Goal: Task Accomplishment & Management: Manage account settings

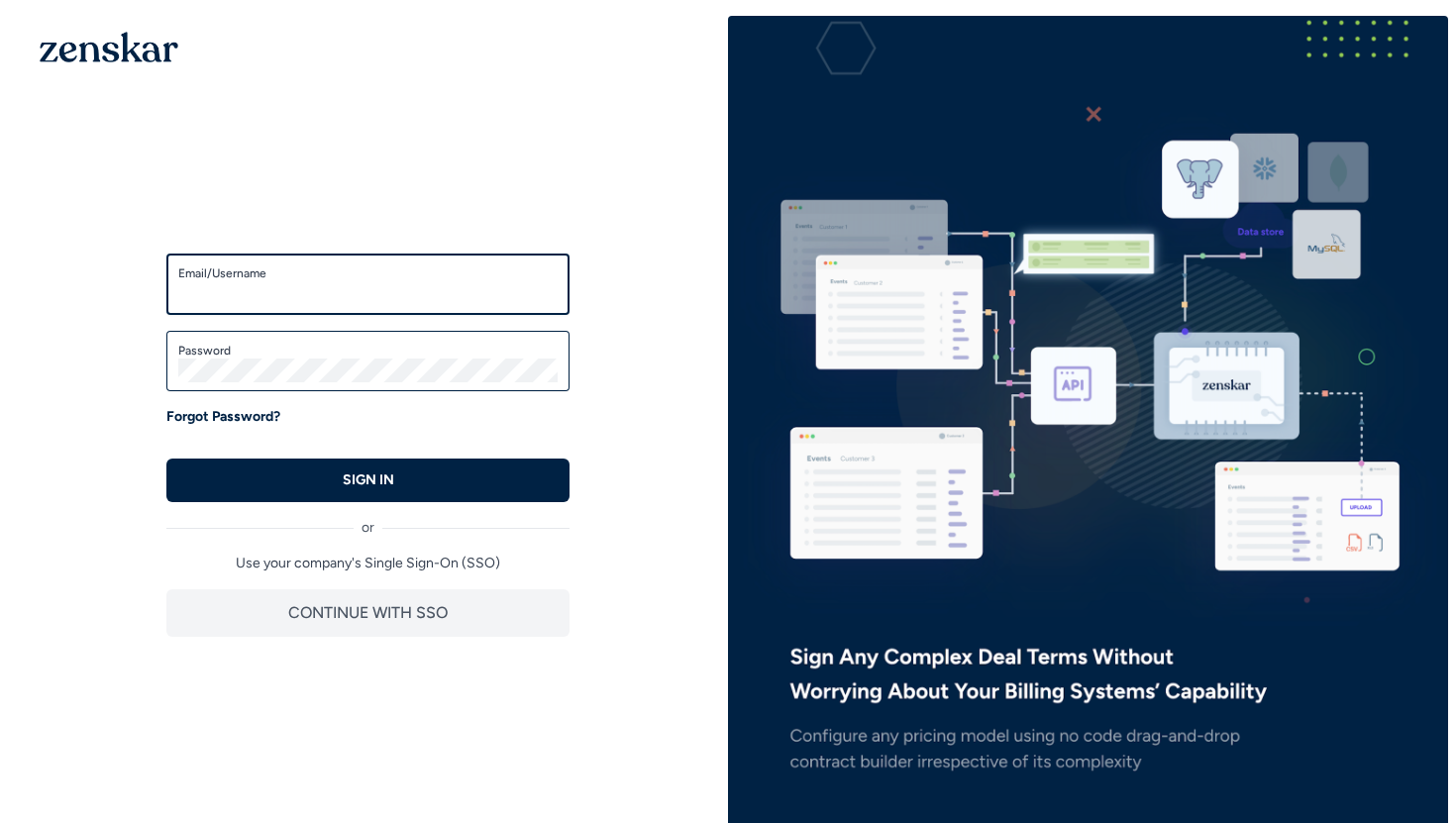
type input "**********"
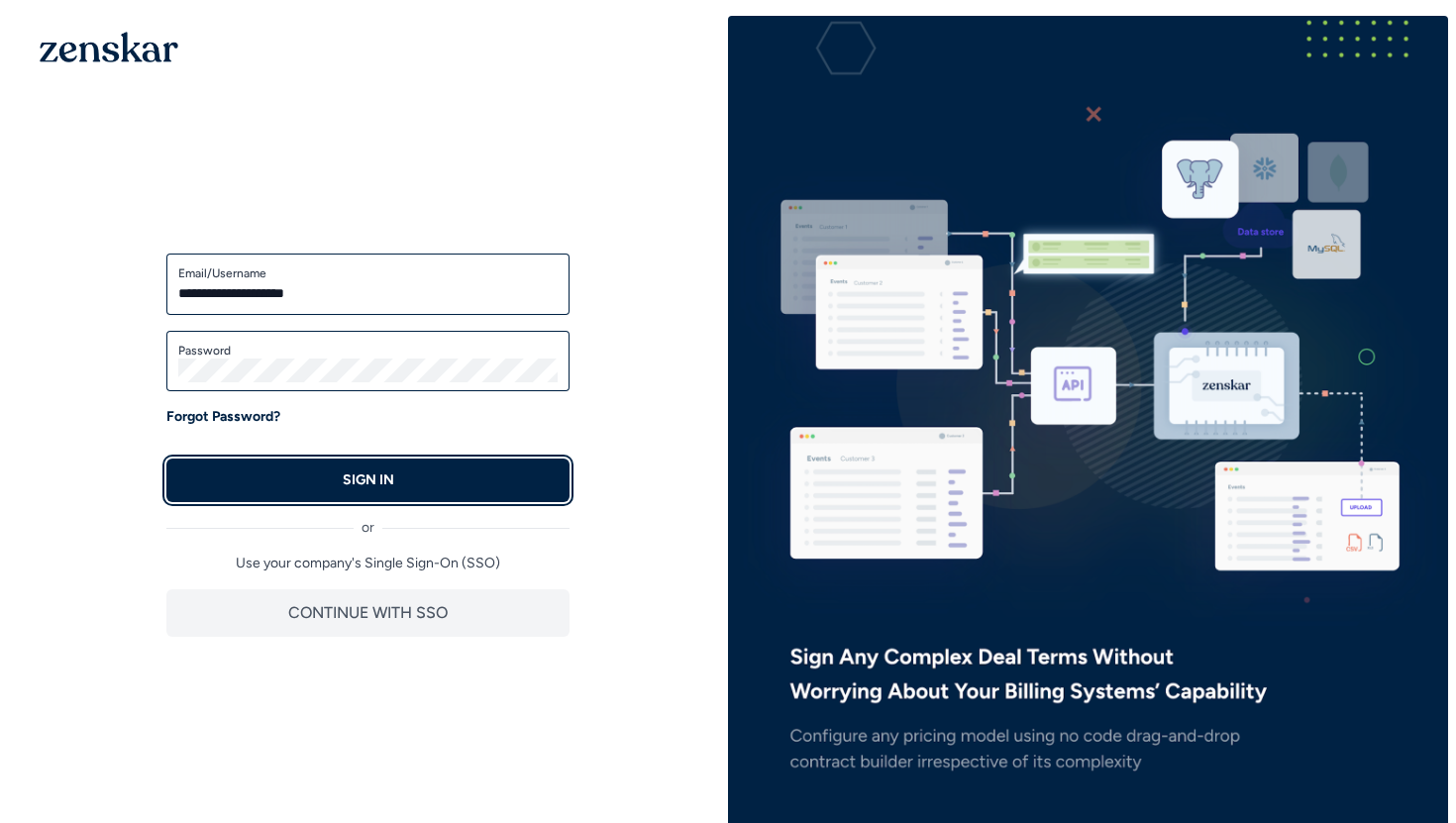
click at [316, 491] on button "SIGN IN" at bounding box center [368, 480] width 403 height 44
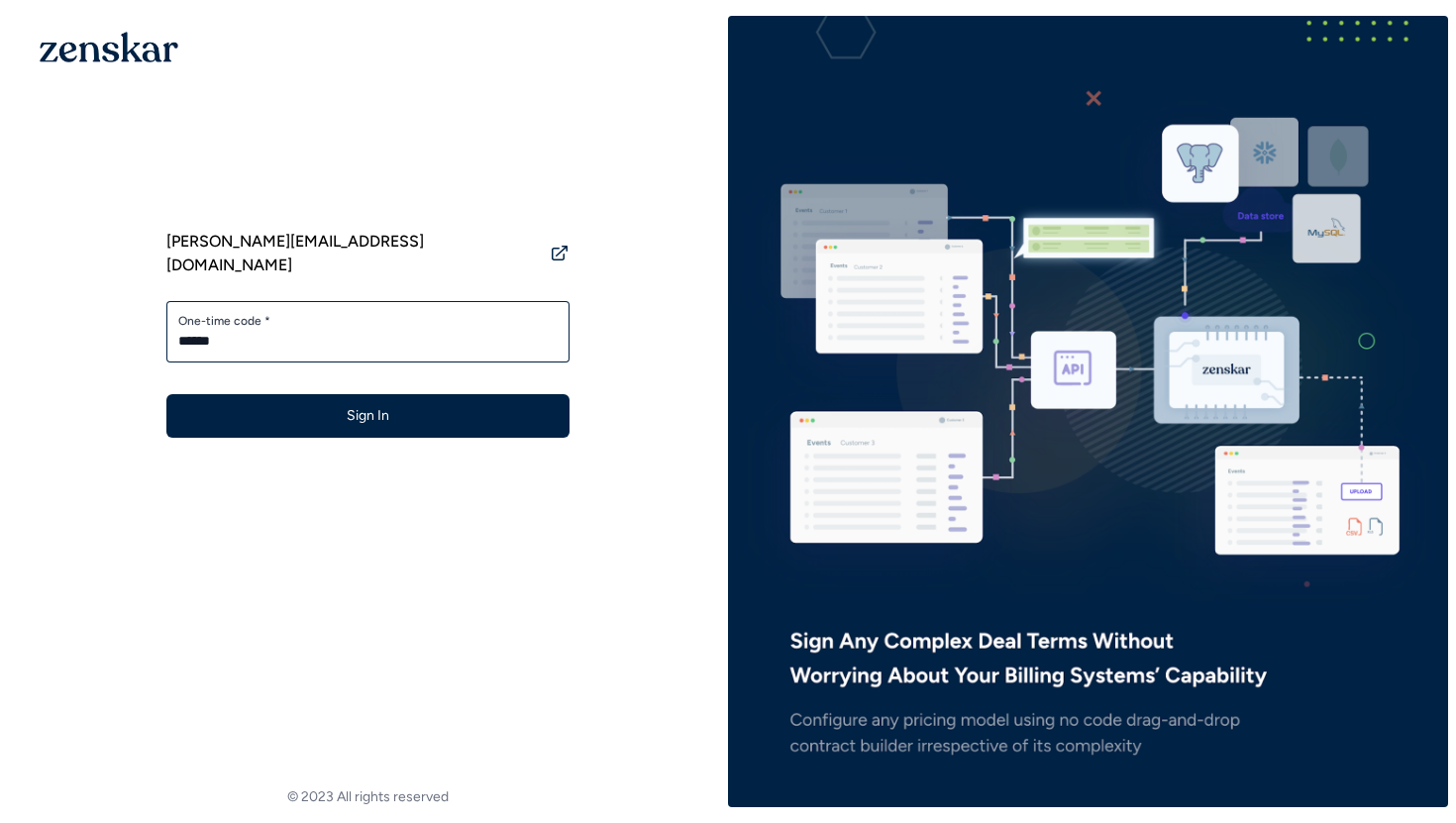
type input "******"
click at [166, 395] on button "Sign In" at bounding box center [368, 416] width 403 height 44
